Goal: Task Accomplishment & Management: Complete application form

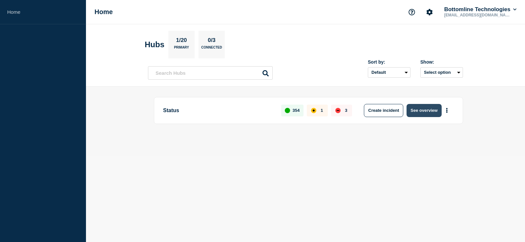
click at [433, 107] on button "See overview" at bounding box center [424, 110] width 35 height 13
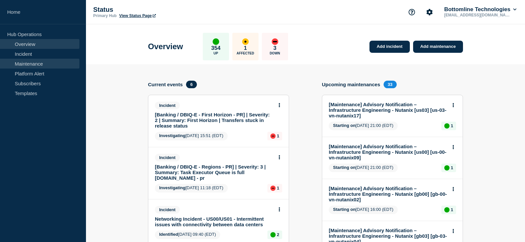
click at [37, 62] on link "Maintenance" at bounding box center [39, 64] width 79 height 10
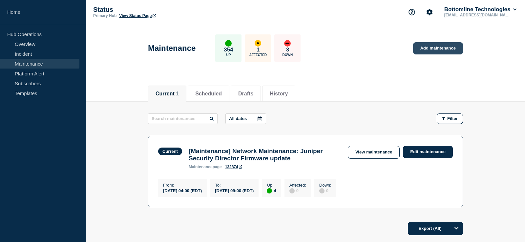
click at [435, 47] on link "Add maintenance" at bounding box center [438, 48] width 50 height 12
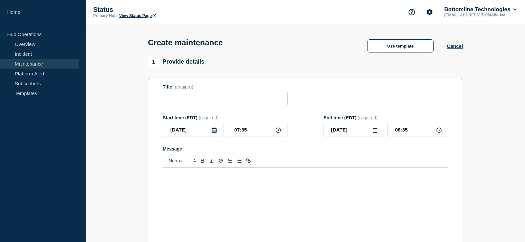
click at [207, 103] on input "Title" at bounding box center [225, 98] width 125 height 13
paste input "[Network Maintenance]: CH08 Palo Alto Internet firewall Firmware Upgrade."
drag, startPoint x: 214, startPoint y: 103, endPoint x: 123, endPoint y: 101, distance: 91.3
click at [163, 101] on input "[Network Maintenance]: CH08 Palo Alto Internet firewall Firmware Upgrade" at bounding box center [225, 98] width 125 height 13
click at [180, 102] on input "[Network Maintenance]: CH08 Palo Alto Internet firewall Firmware Upgrade" at bounding box center [225, 98] width 125 height 13
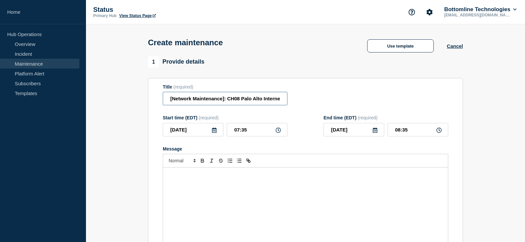
click at [240, 103] on input "[Network Maintenance]: CH08 Palo Alto Internet firewall Firmware Upgrade" at bounding box center [225, 98] width 125 height 13
click at [250, 103] on input "[Network Maintenance]: CH07 Palo Alto Internet firewall Firmware Upgrade" at bounding box center [225, 98] width 125 height 13
drag, startPoint x: 249, startPoint y: 102, endPoint x: 127, endPoint y: 101, distance: 122.1
click at [163, 101] on input "[Network Maintenance]: CH07 Palo Alto Internet firewall Firmware Upgrade" at bounding box center [225, 98] width 125 height 13
type input "[Network Maintenance]: CH07 Palo Alto Internet firewall Firmware Upgrade"
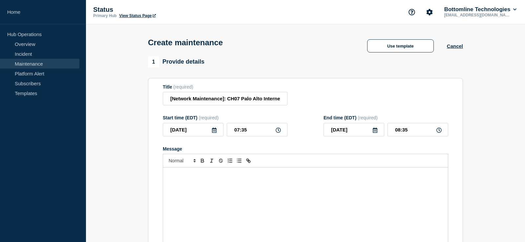
click at [330, 104] on div "Title (required) [Network Maintenance]: CH07 Palo Alto Internet firewall Firmwa…" at bounding box center [306, 94] width 286 height 21
click at [213, 133] on icon at bounding box center [214, 130] width 5 height 5
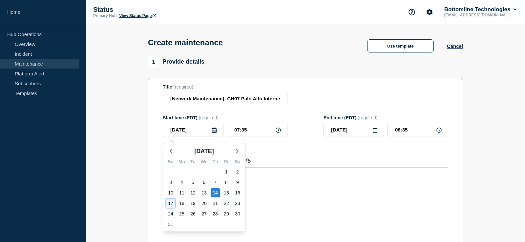
click at [171, 205] on div "17" at bounding box center [170, 203] width 9 height 9
type input "[DATE]"
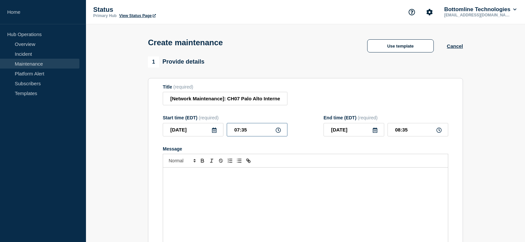
click at [235, 132] on input "07:35" at bounding box center [257, 129] width 61 height 13
type input "20:35"
type input "21:35"
type input "20:05"
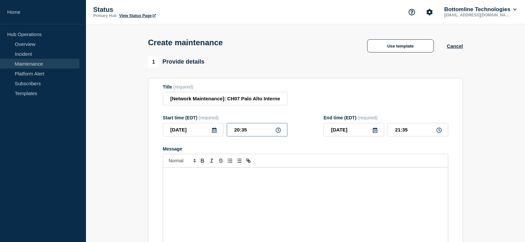
type input "21:05"
type input "20:00"
type input "21:00"
click at [214, 133] on icon at bounding box center [214, 130] width 5 height 5
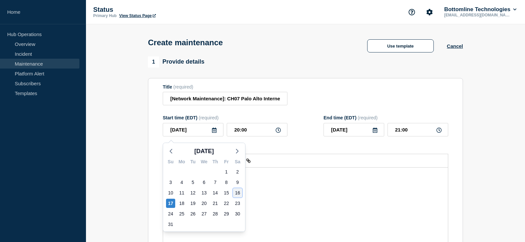
click at [237, 193] on div "16" at bounding box center [237, 192] width 9 height 9
type input "[DATE]"
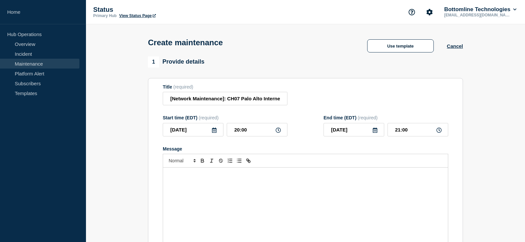
click at [300, 119] on div "Start time (EDT) (required) [DATE] 20:00 End time (EDT) (required) [DATE] 21:00" at bounding box center [306, 125] width 286 height 21
click at [378, 133] on input "[DATE]" at bounding box center [354, 129] width 61 height 13
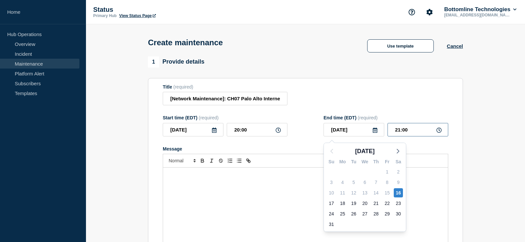
click at [398, 135] on input "21:00" at bounding box center [418, 129] width 61 height 13
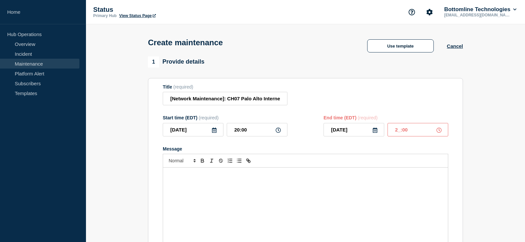
type input "22:00"
click at [402, 101] on div "Title (required) [Network Maintenance]: CH07 Palo Alto Internet firewall Firmwa…" at bounding box center [306, 94] width 286 height 21
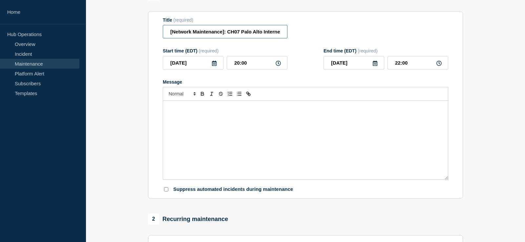
scroll to position [0, 65]
drag, startPoint x: 259, startPoint y: 33, endPoint x: 346, endPoint y: 36, distance: 86.4
click at [288, 36] on input "[Network Maintenance]: CH07 Palo Alto Internet firewall Firmware Upgrade" at bounding box center [225, 31] width 125 height 13
click at [259, 155] on div "Message" at bounding box center [305, 140] width 285 height 79
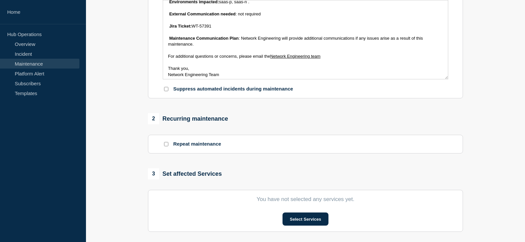
scroll to position [62, 0]
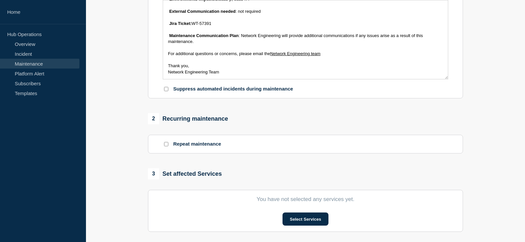
drag, startPoint x: 210, startPoint y: 26, endPoint x: 193, endPoint y: 27, distance: 17.1
click at [193, 27] on p "Jira Ticket: WT-57391" at bounding box center [305, 24] width 275 height 6
click at [169, 38] on strong "Maintenance Communication Plan" at bounding box center [204, 35] width 70 height 5
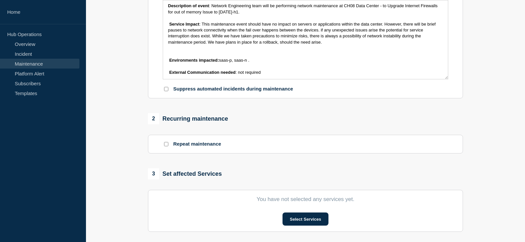
scroll to position [0, 0]
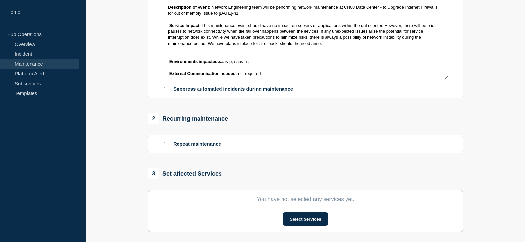
click at [168, 10] on strong "Description of event" at bounding box center [188, 7] width 41 height 5
click at [170, 28] on strong "Service Impact" at bounding box center [184, 25] width 30 height 5
click at [169, 64] on span "Message" at bounding box center [168, 61] width 1 height 5
click at [171, 59] on p "Message" at bounding box center [305, 56] width 275 height 6
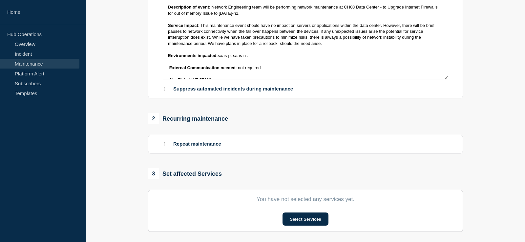
click at [169, 70] on strong "External Communication needed" at bounding box center [202, 67] width 66 height 5
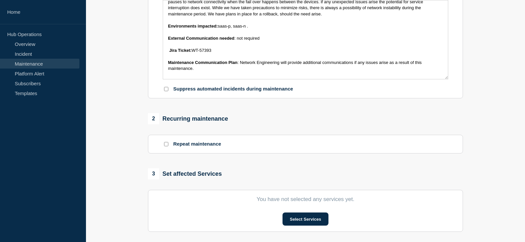
click at [170, 53] on strong "Jira Ticket:" at bounding box center [180, 50] width 22 height 5
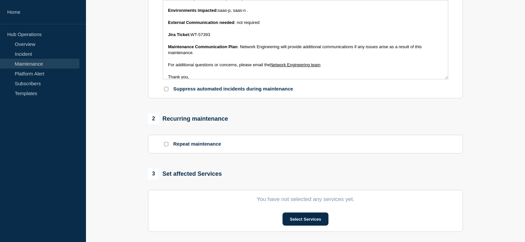
scroll to position [56, 0]
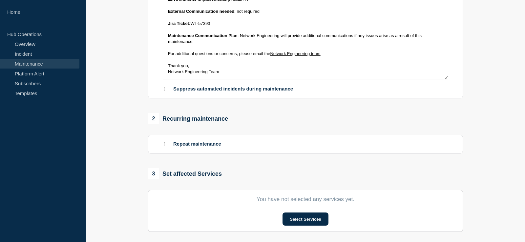
click at [168, 56] on span "For additional questions or concerns, please email the" at bounding box center [219, 53] width 102 height 5
click at [168, 68] on span "Thank you," at bounding box center [178, 65] width 21 height 5
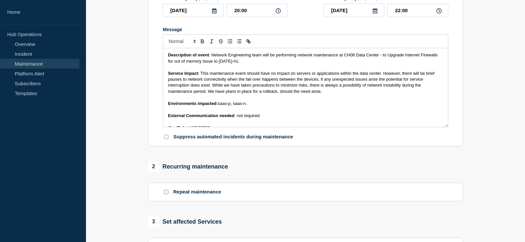
scroll to position [100, 0]
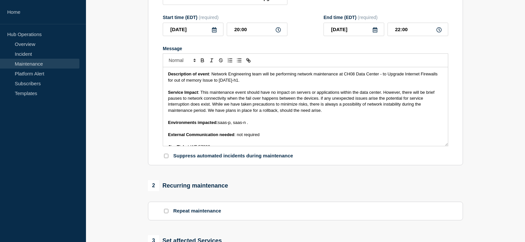
click at [355, 78] on span ": Network Engineering team will be performing network maintenance at CH08 Data …" at bounding box center [303, 77] width 271 height 11
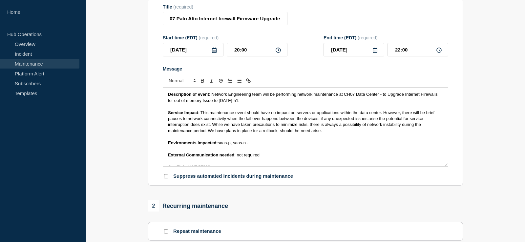
scroll to position [67, 0]
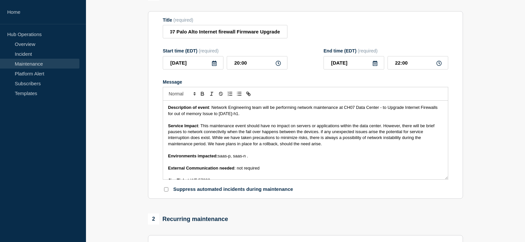
click at [364, 121] on p "Message" at bounding box center [305, 120] width 275 height 6
click at [240, 171] on span ": not required" at bounding box center [246, 168] width 25 height 5
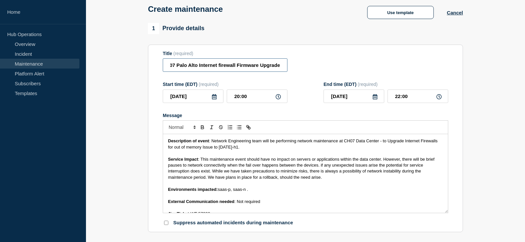
click at [213, 66] on input "[Network Maintenance]: CH07 Palo Alto Internet firewall Firmware Upgrade" at bounding box center [225, 64] width 125 height 13
drag, startPoint x: 207, startPoint y: 67, endPoint x: 122, endPoint y: 67, distance: 84.7
click at [163, 67] on input "[Network Maintenance]: CH07 Palo Alto Internet firewall Firmware Upgrade" at bounding box center [225, 64] width 125 height 13
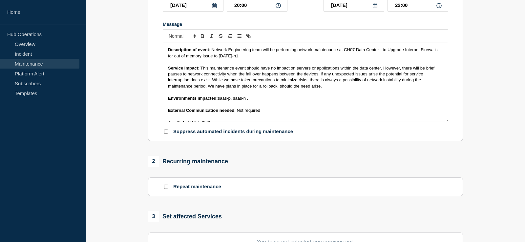
scroll to position [134, 0]
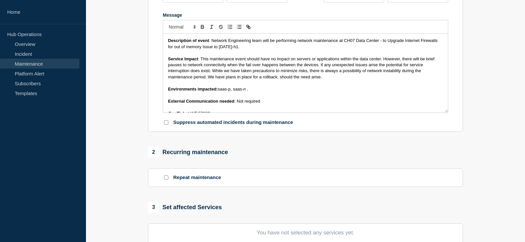
click at [238, 98] on p "Message" at bounding box center [305, 95] width 275 height 6
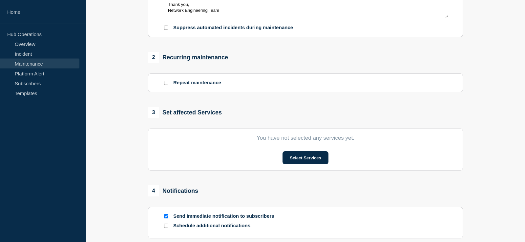
scroll to position [234, 0]
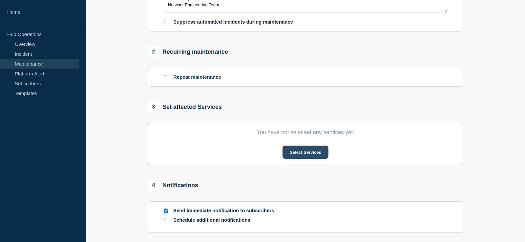
click at [308, 151] on button "Select Services" at bounding box center [306, 152] width 46 height 13
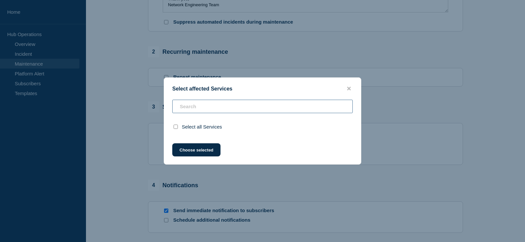
click at [225, 110] on input "text" at bounding box center [262, 106] width 181 height 13
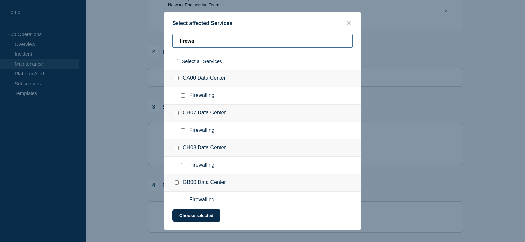
type input "firewa"
click at [177, 114] on input "CH07 Data Center checkbox" at bounding box center [177, 113] width 4 height 4
checkbox input "true"
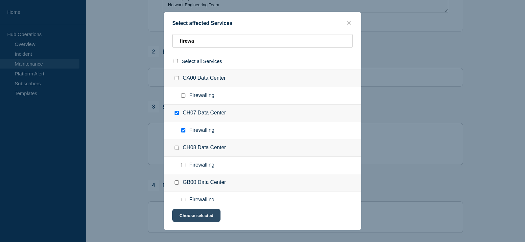
click at [206, 221] on button "Choose selected" at bounding box center [196, 215] width 48 height 13
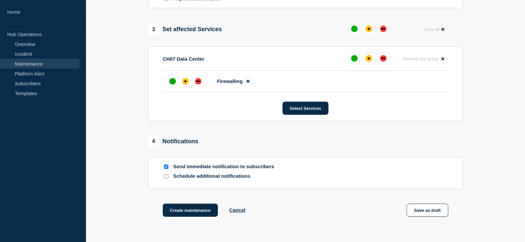
scroll to position [335, 0]
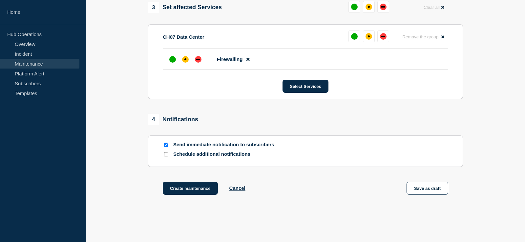
click at [188, 158] on p "Schedule additional notifications" at bounding box center [225, 154] width 105 height 6
click at [164, 157] on input "Schedule additional notifications" at bounding box center [166, 154] width 4 height 4
checkbox input "true"
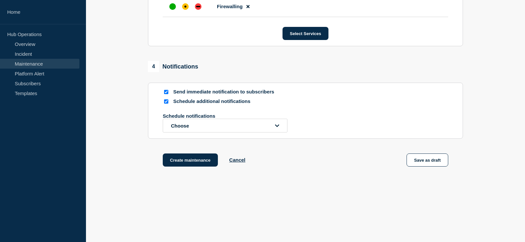
scroll to position [394, 0]
click at [224, 124] on button "Choose" at bounding box center [225, 126] width 125 height 14
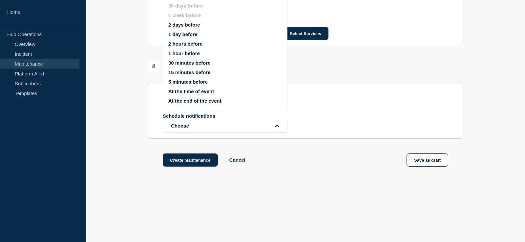
click at [197, 22] on button "2 days before" at bounding box center [184, 25] width 32 height 6
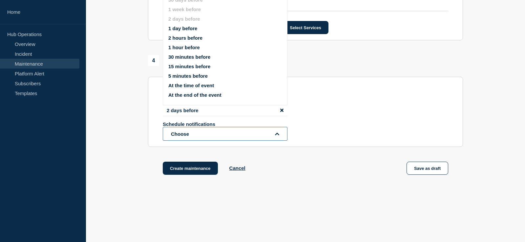
click at [211, 137] on button "Choose" at bounding box center [225, 134] width 125 height 14
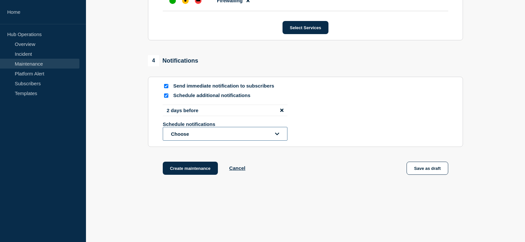
click at [215, 136] on button "Choose" at bounding box center [225, 134] width 125 height 14
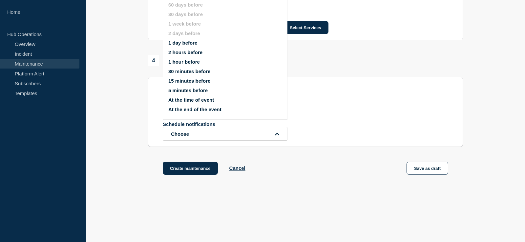
click at [198, 46] on li "1 day before" at bounding box center [230, 43] width 125 height 6
click at [183, 44] on button "1 day before" at bounding box center [182, 43] width 29 height 6
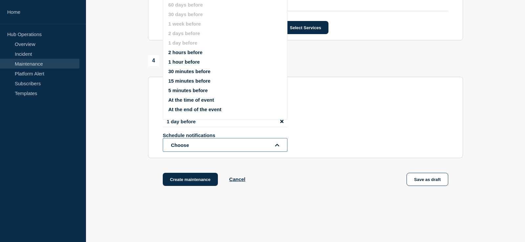
click at [198, 151] on button "Choose" at bounding box center [225, 145] width 125 height 14
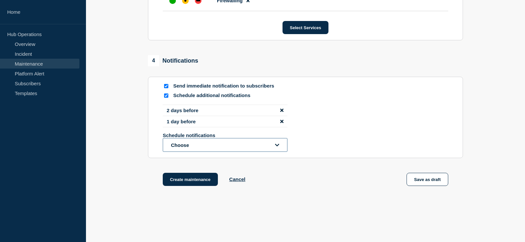
click at [186, 152] on button "Choose" at bounding box center [225, 145] width 125 height 14
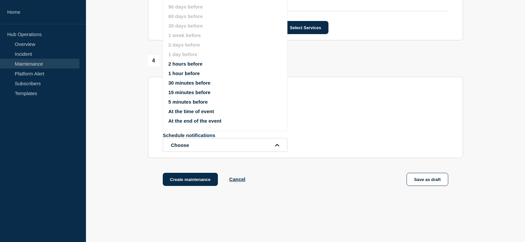
click at [187, 74] on button "1 hour before" at bounding box center [184, 74] width 32 height 6
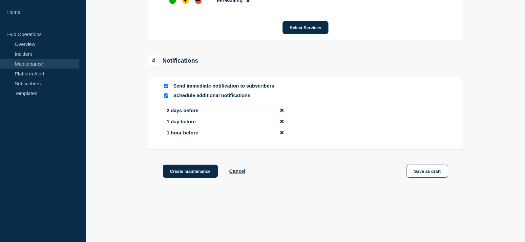
click at [334, 144] on div "2 days before 1 day before 1 hour before" at bounding box center [306, 124] width 286 height 39
click at [241, 137] on li "1 hour before" at bounding box center [225, 132] width 125 height 11
click at [280, 135] on icon "disable notification 1 hour before" at bounding box center [281, 132] width 3 height 5
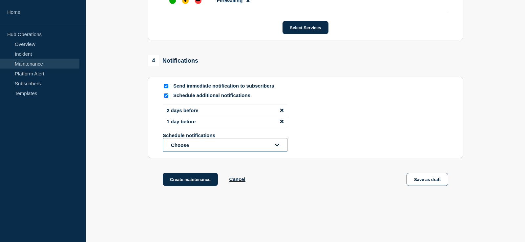
click at [191, 149] on button "Choose" at bounding box center [225, 145] width 125 height 14
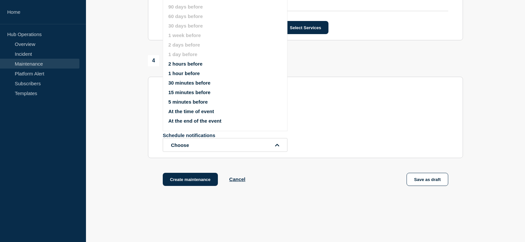
click at [196, 76] on button "1 hour before" at bounding box center [184, 74] width 32 height 6
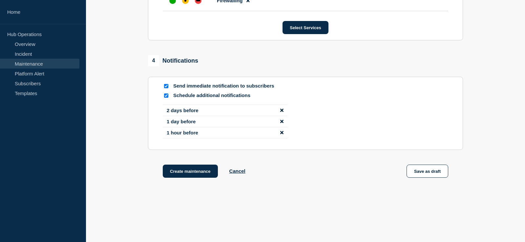
click at [195, 178] on button "Create maintenance" at bounding box center [190, 171] width 55 height 13
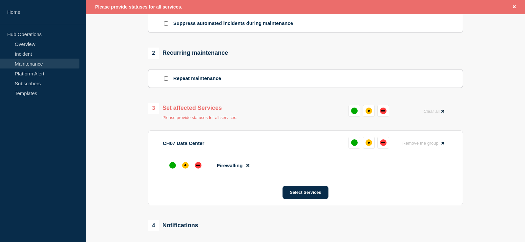
scroll to position [211, 0]
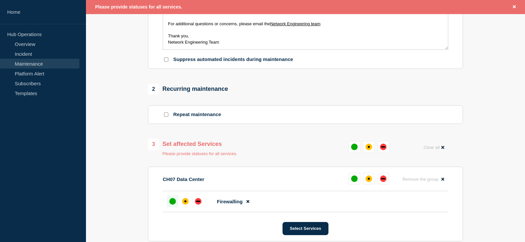
click at [174, 205] on div "up" at bounding box center [172, 201] width 7 height 7
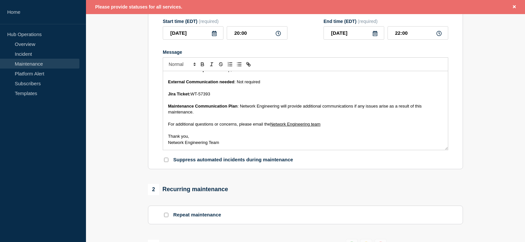
scroll to position [0, 0]
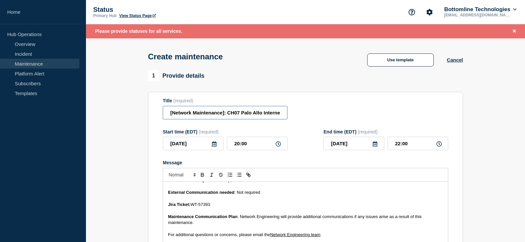
click at [286, 117] on input "[Network Maintenance]: CH07 Palo Alto Internet firewall Firmware Upgrade" at bounding box center [225, 112] width 125 height 13
drag, startPoint x: 278, startPoint y: 115, endPoint x: 346, endPoint y: 116, distance: 68.0
click at [288, 116] on input "[Network Maintenance]: CH07 Palo Alto Internet firewall Firmware Upgrade" at bounding box center [225, 112] width 125 height 13
click at [333, 119] on div "Title (required) [Network Maintenance]: CH07 Palo Alto Internet firewall Firmwa…" at bounding box center [306, 108] width 286 height 21
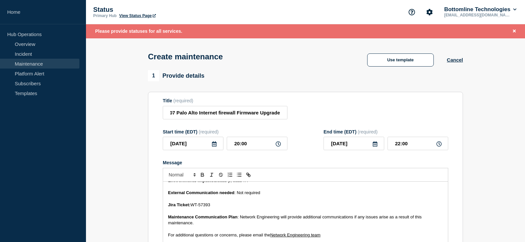
scroll to position [425, 0]
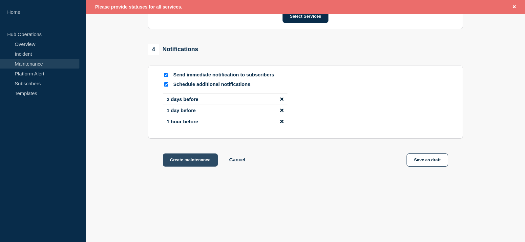
click at [189, 162] on button "Create maintenance" at bounding box center [190, 160] width 55 height 13
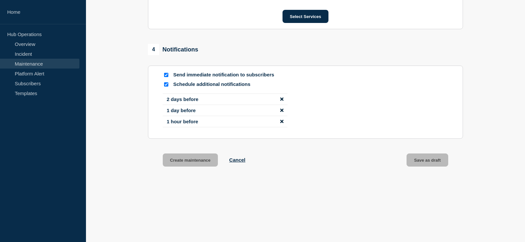
scroll to position [411, 0]
